Goal: Task Accomplishment & Management: Manage account settings

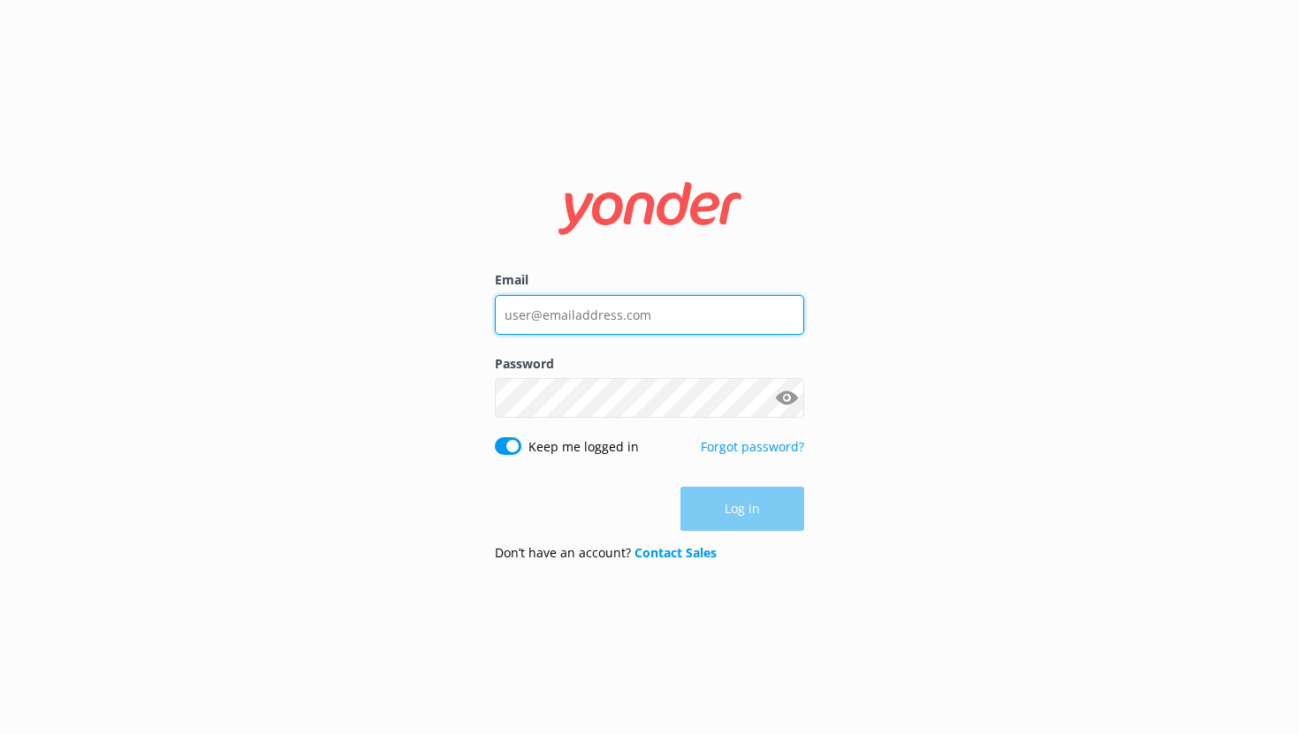
click at [642, 331] on input "Email" at bounding box center [649, 315] width 309 height 40
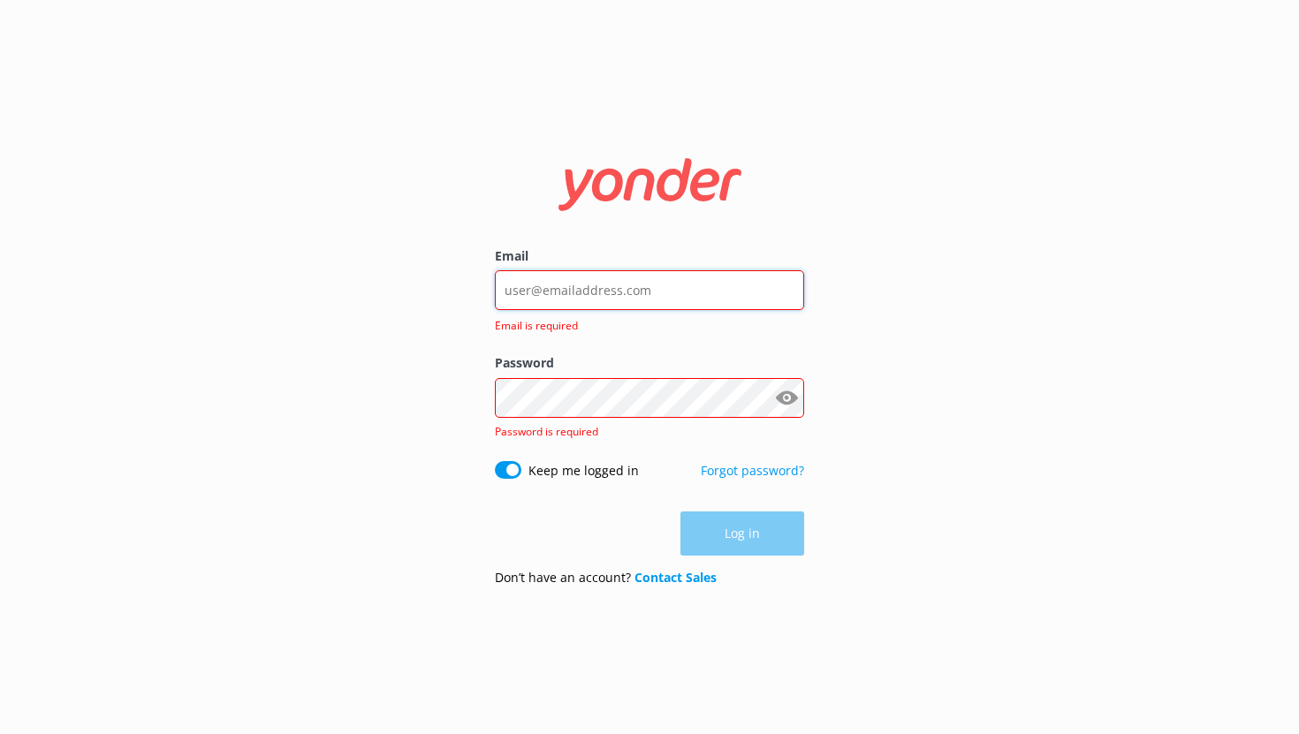
type input "[EMAIL_ADDRESS][DOMAIN_NAME]"
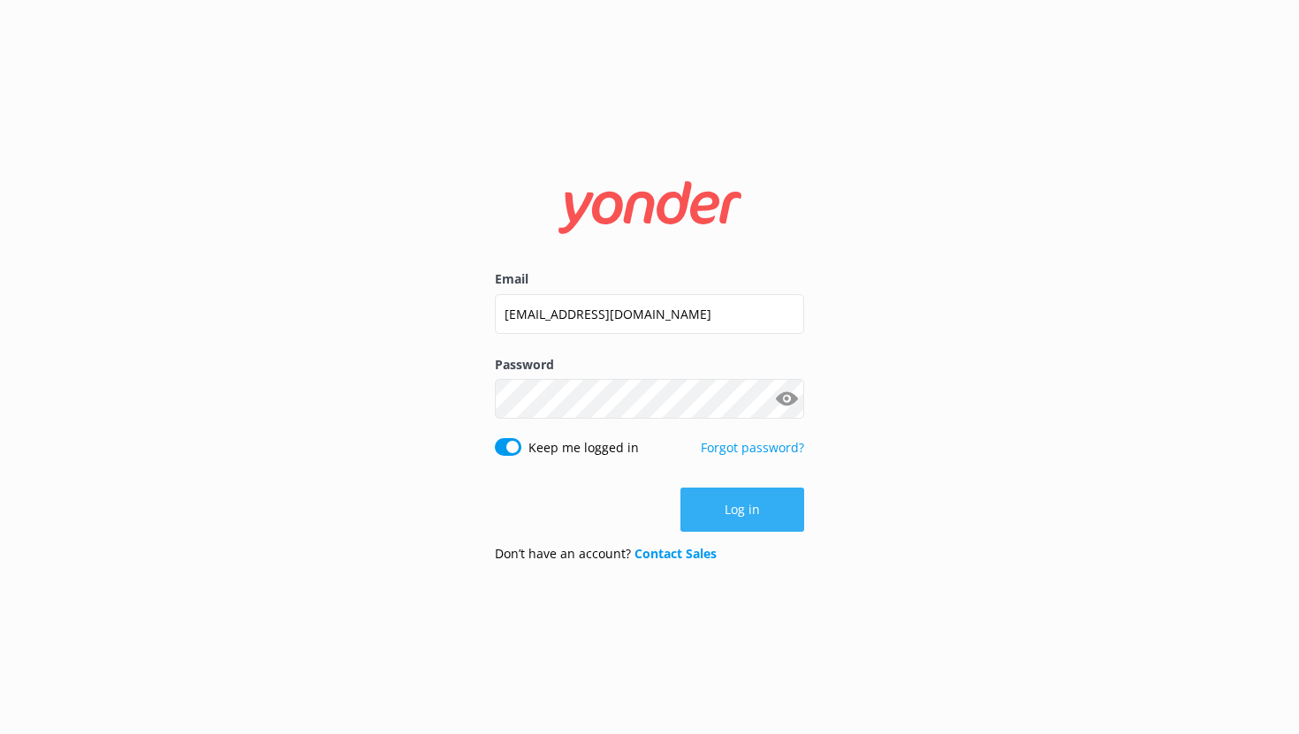
click at [745, 506] on button "Log in" at bounding box center [742, 510] width 124 height 44
